Goal: Subscribe to service/newsletter

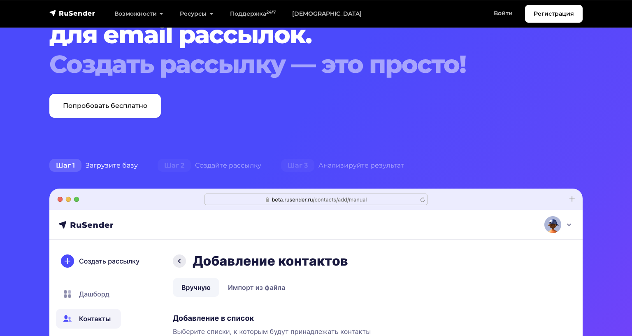
scroll to position [82, 0]
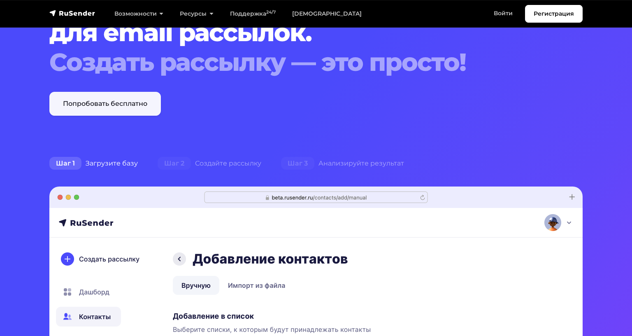
click at [154, 102] on link "Попробовать бесплатно" at bounding box center [105, 104] width 112 height 24
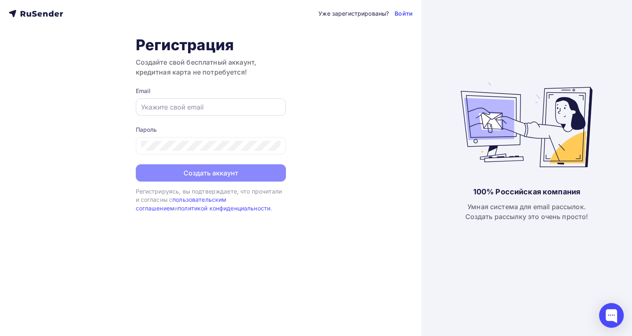
click at [222, 114] on div at bounding box center [211, 106] width 150 height 17
click at [221, 99] on div at bounding box center [211, 106] width 150 height 17
click at [195, 104] on input "text" at bounding box center [211, 107] width 140 height 10
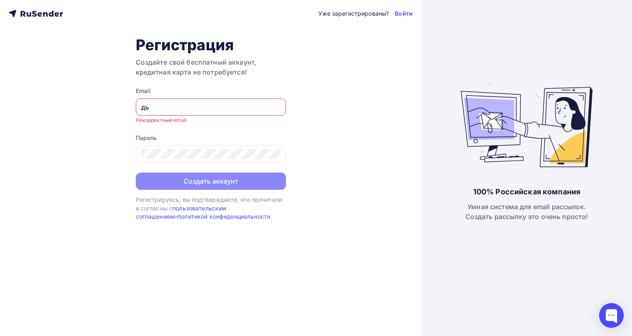
type input "д"
type input "lmao68"
